Goal: Task Accomplishment & Management: Manage account settings

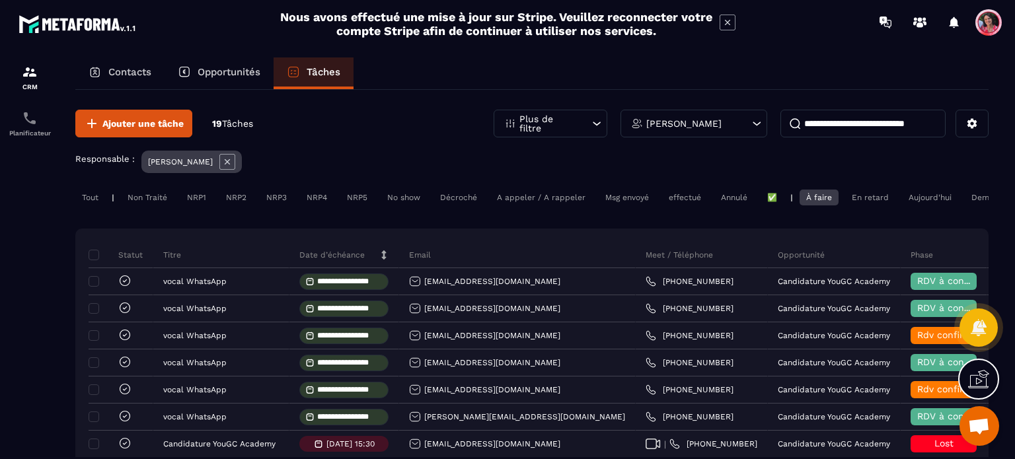
scroll to position [66, 0]
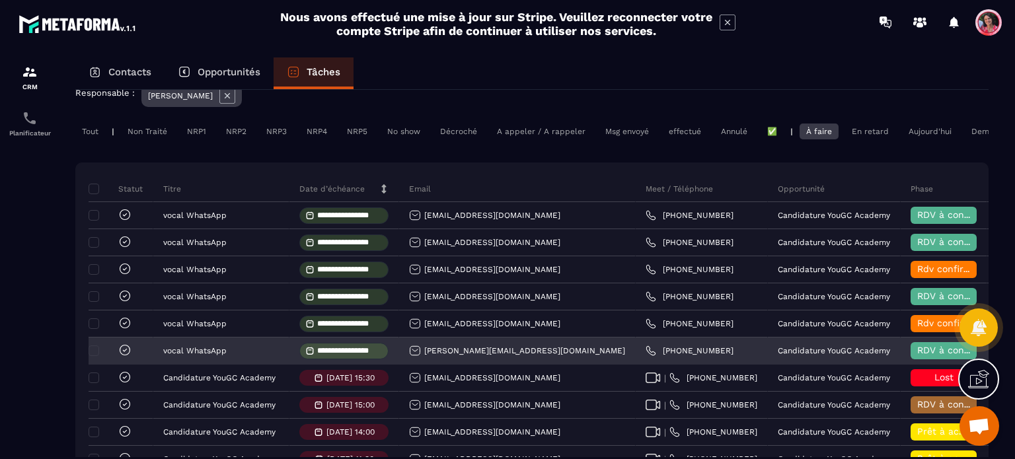
click at [124, 357] on icon at bounding box center [124, 350] width 13 height 13
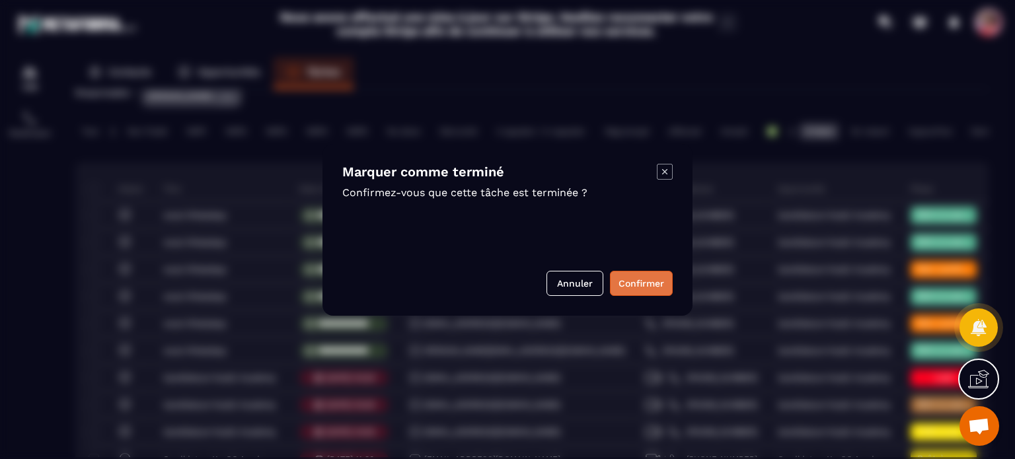
click at [646, 290] on button "Confirmer" at bounding box center [641, 283] width 63 height 25
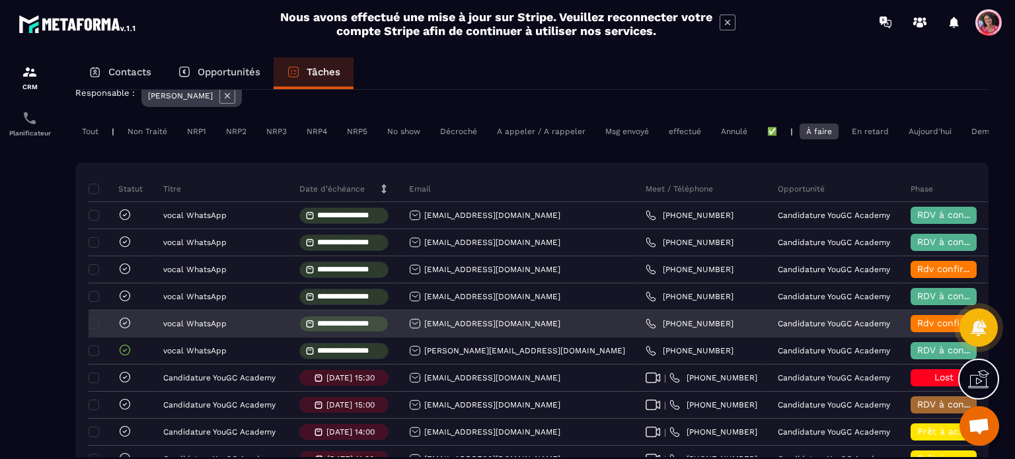
click at [132, 330] on div at bounding box center [121, 324] width 65 height 27
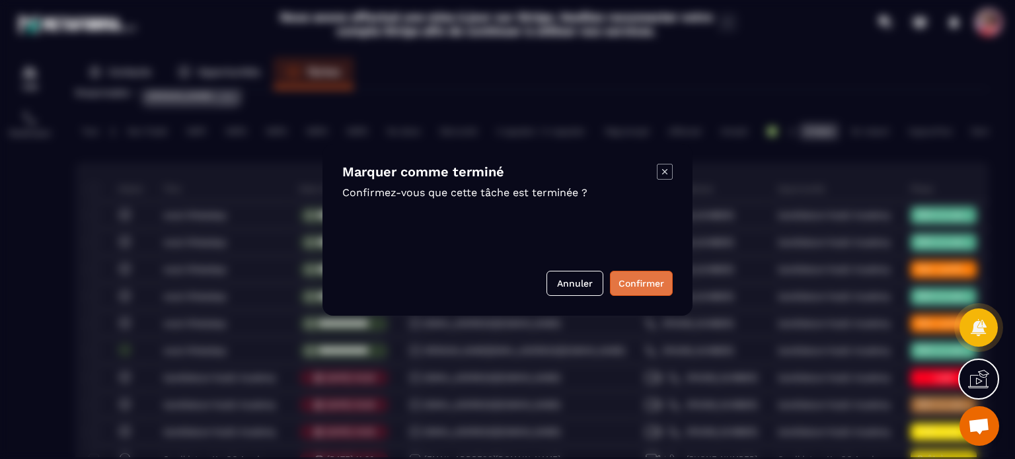
click at [652, 282] on button "Confirmer" at bounding box center [641, 283] width 63 height 25
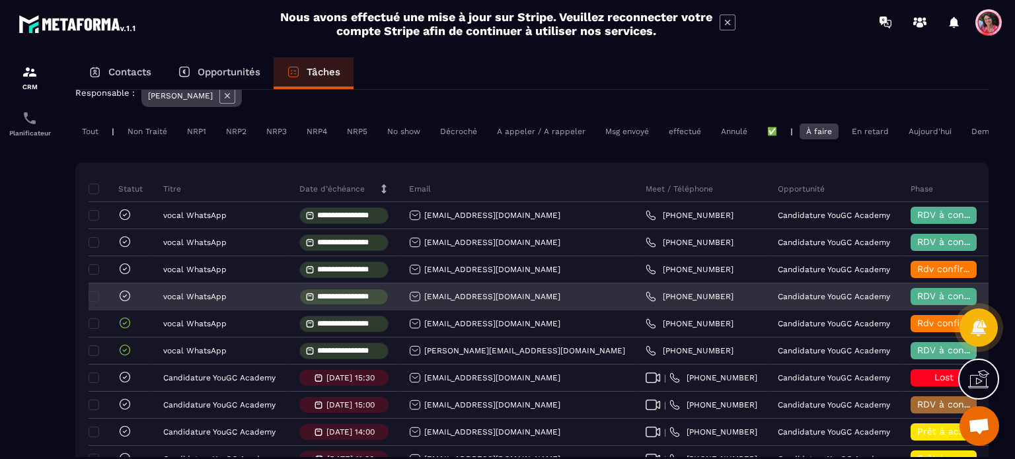
click at [127, 303] on icon at bounding box center [124, 295] width 13 height 13
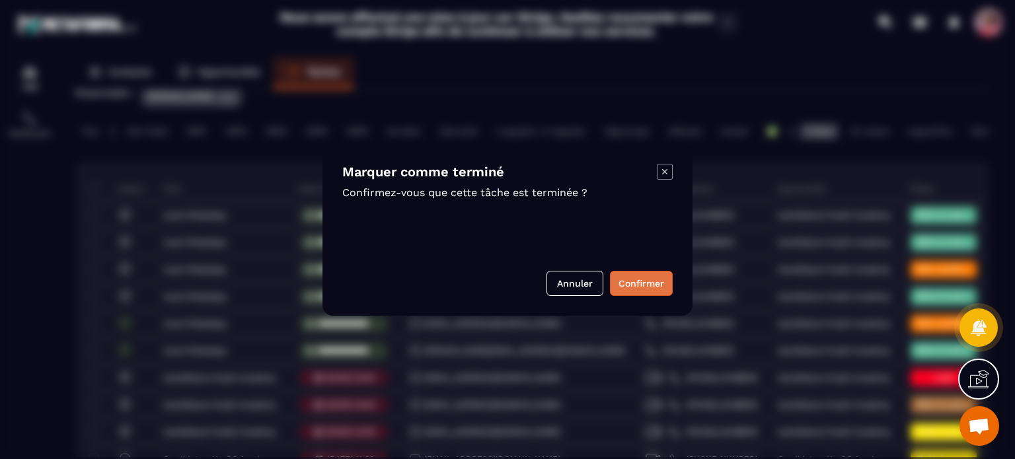
click at [633, 285] on button "Confirmer" at bounding box center [641, 283] width 63 height 25
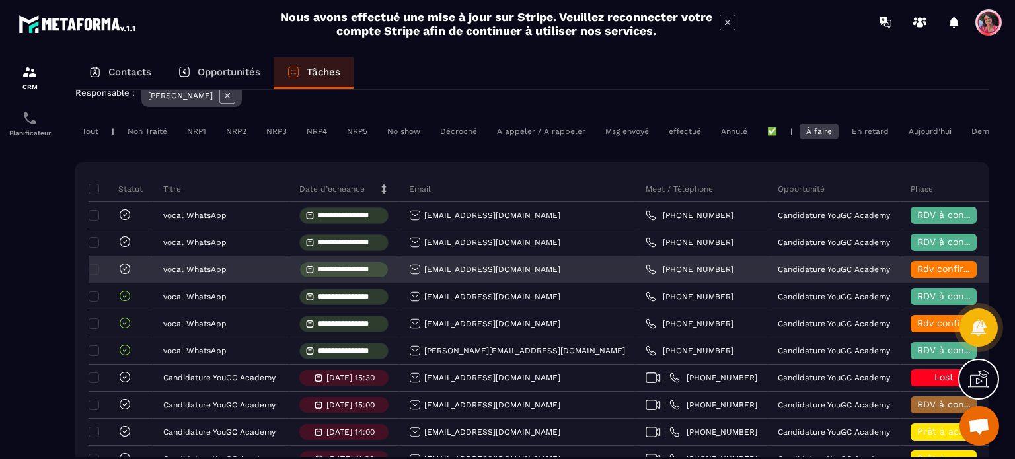
click at [123, 276] on icon at bounding box center [124, 268] width 13 height 13
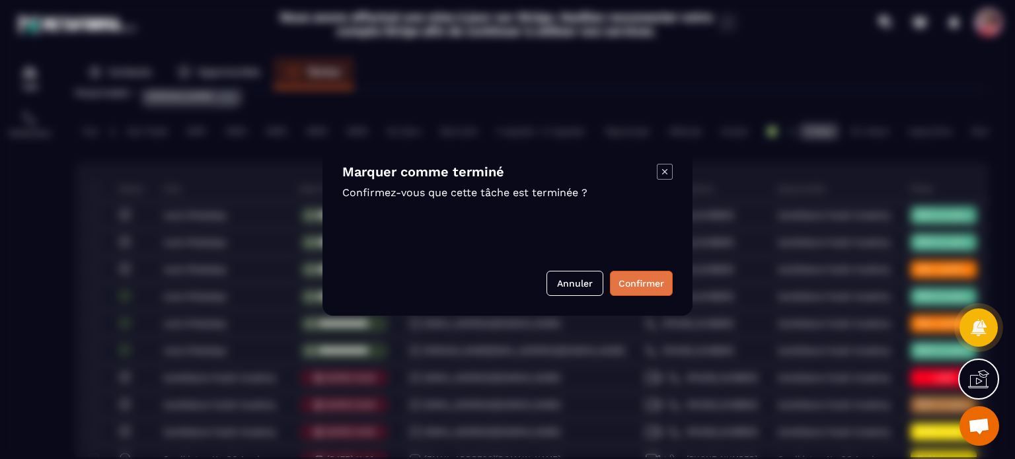
click at [642, 293] on button "Confirmer" at bounding box center [641, 283] width 63 height 25
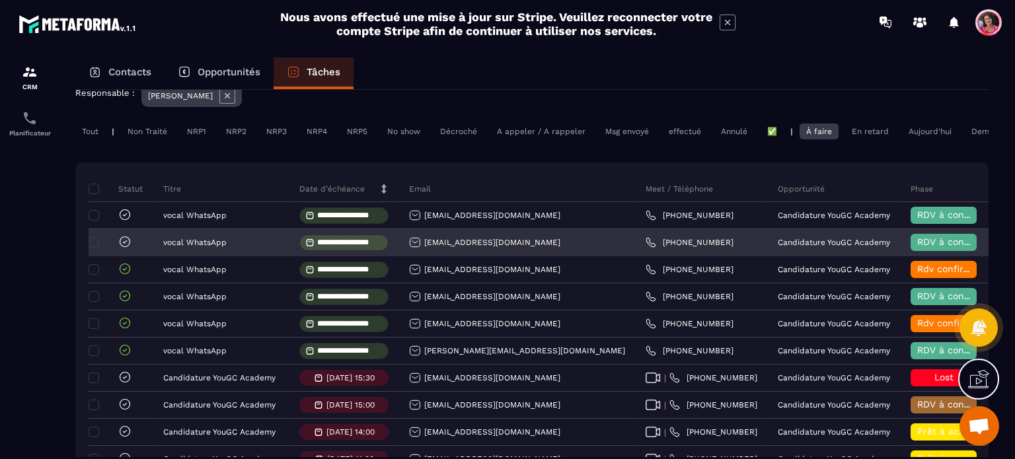
click at [124, 249] on icon at bounding box center [124, 241] width 13 height 13
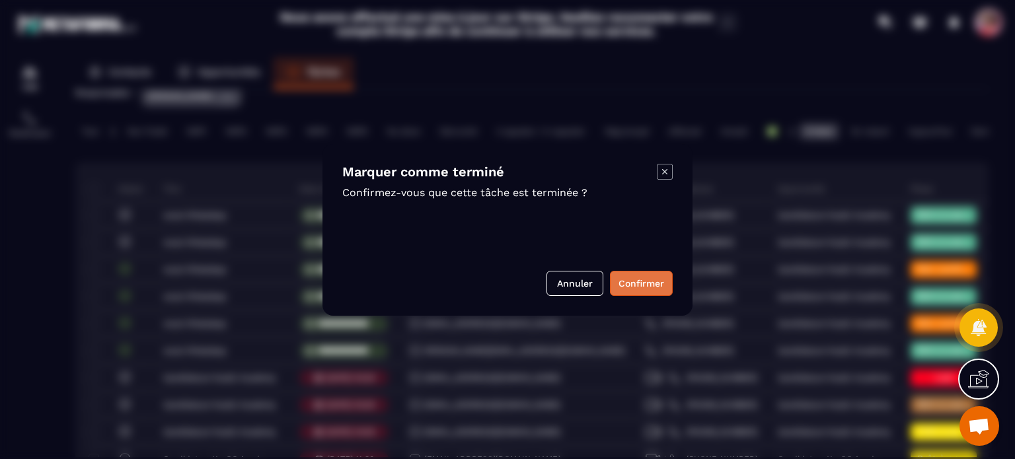
click at [645, 289] on button "Confirmer" at bounding box center [641, 283] width 63 height 25
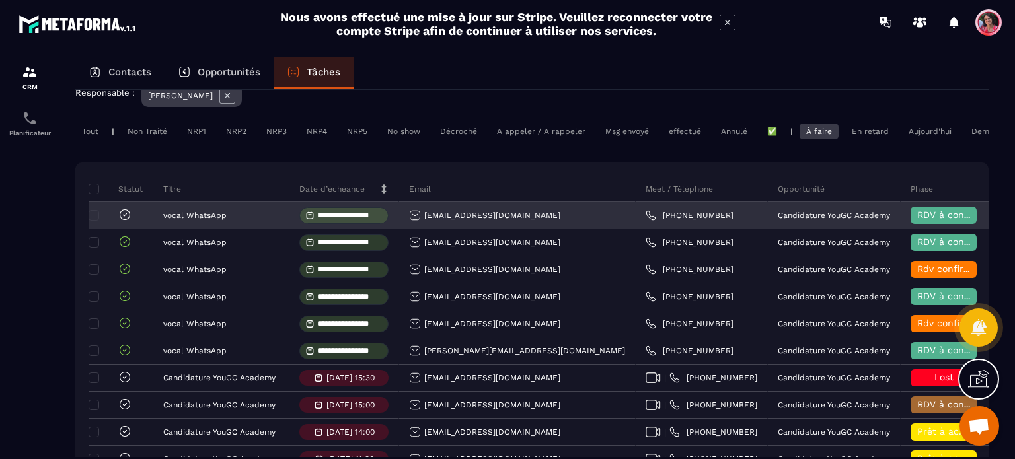
click at [129, 221] on icon at bounding box center [124, 214] width 13 height 13
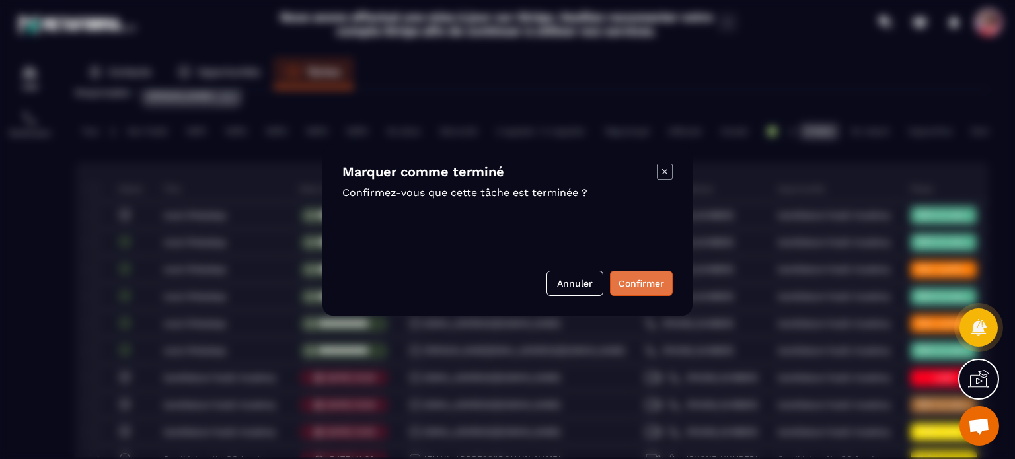
click at [671, 284] on button "Confirmer" at bounding box center [641, 283] width 63 height 25
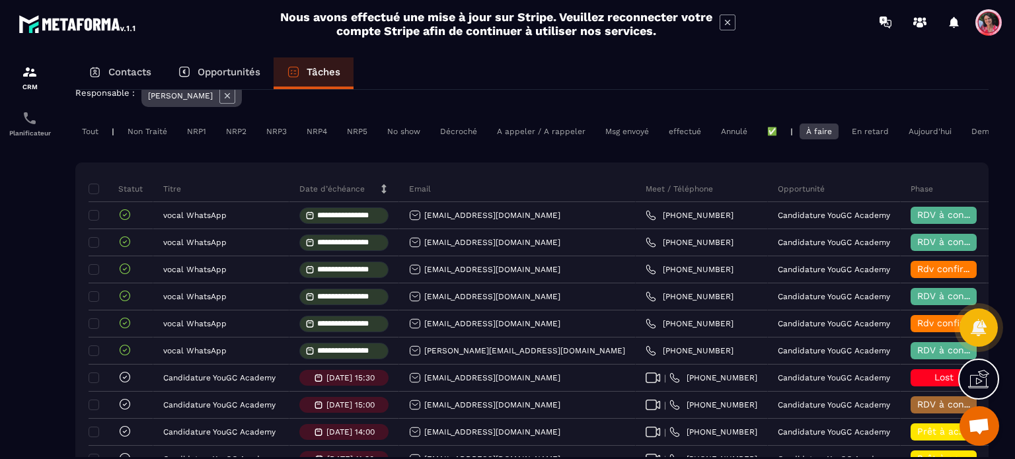
click at [223, 66] on p "Opportunités" at bounding box center [229, 72] width 63 height 12
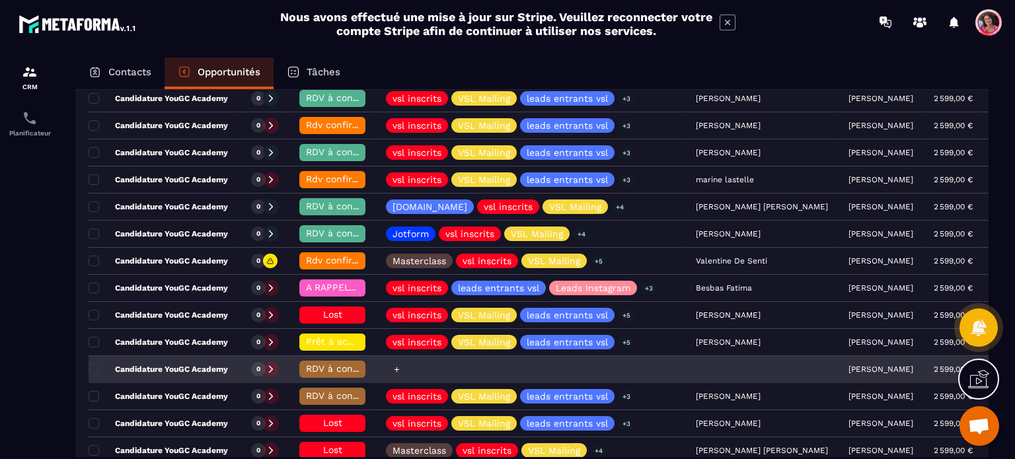
scroll to position [198, 0]
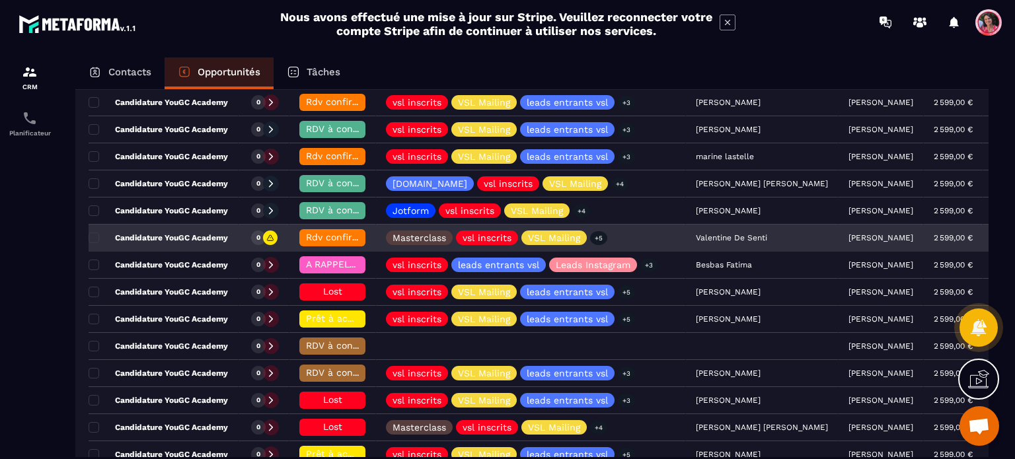
click at [1000, 232] on icon at bounding box center [1006, 238] width 12 height 12
